Goal: Find contact information: Obtain details needed to contact an individual or organization

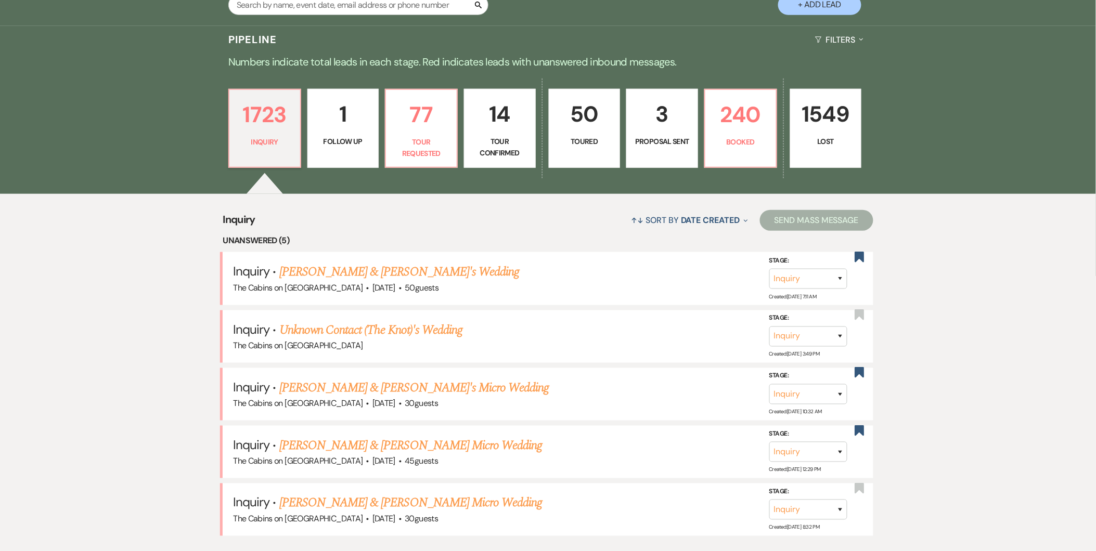
scroll to position [239, 0]
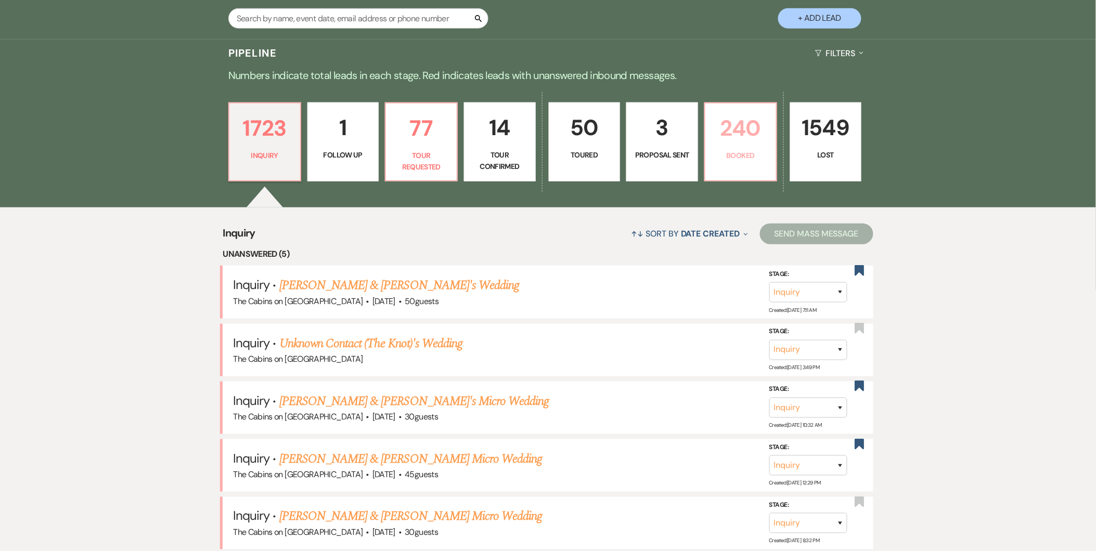
click at [721, 142] on p "240" at bounding box center [740, 128] width 58 height 35
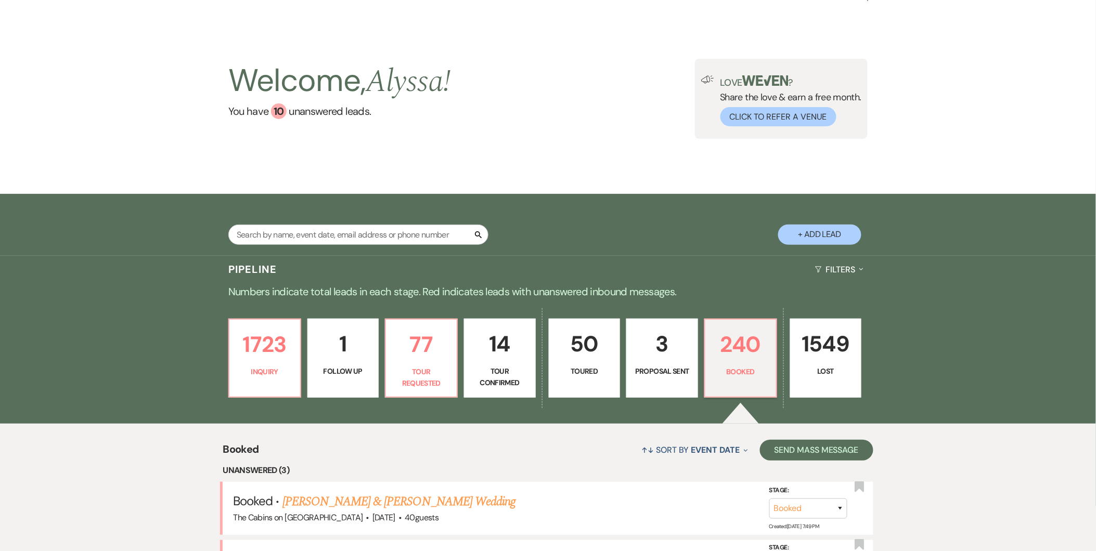
scroll to position [239, 0]
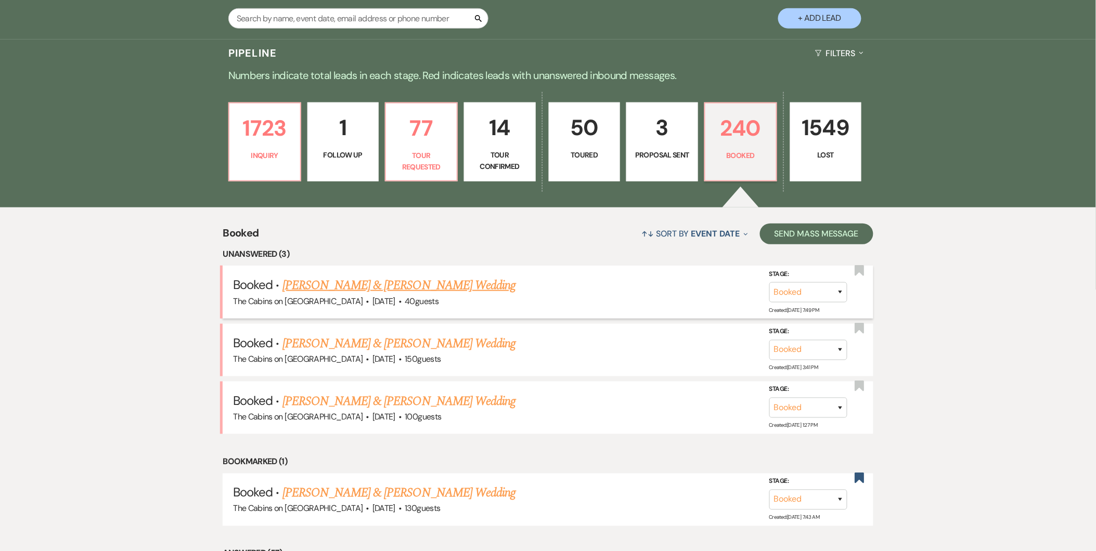
click at [455, 292] on link "[PERSON_NAME] & [PERSON_NAME] Wedding" at bounding box center [398, 285] width 233 height 19
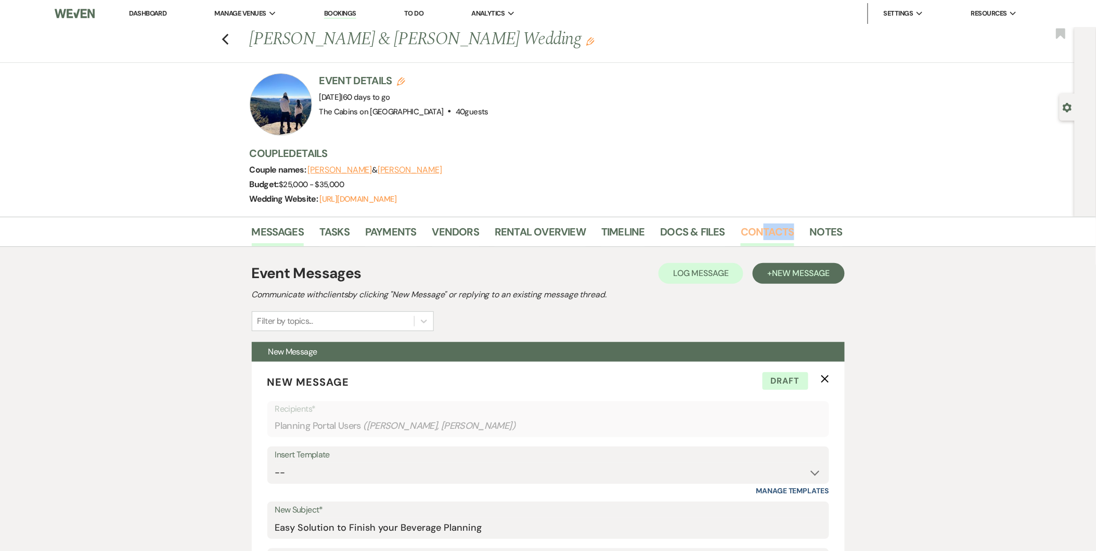
drag, startPoint x: 804, startPoint y: 225, endPoint x: 758, endPoint y: 233, distance: 47.0
click at [758, 233] on li "Contacts" at bounding box center [775, 234] width 69 height 25
click at [758, 233] on link "Contacts" at bounding box center [768, 235] width 54 height 23
